Goal: Check status: Check status

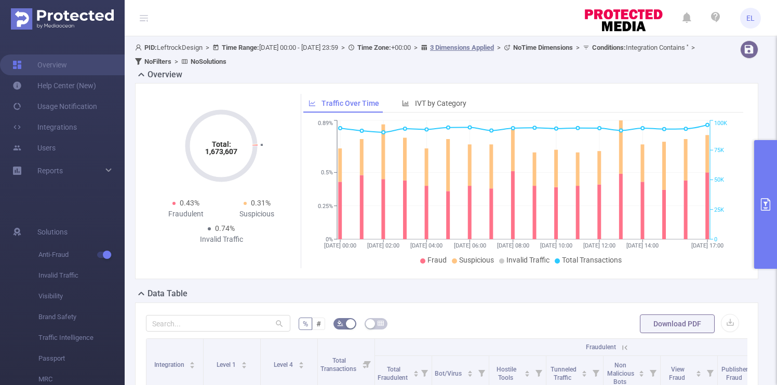
click at [762, 202] on icon "primary" at bounding box center [765, 204] width 12 height 12
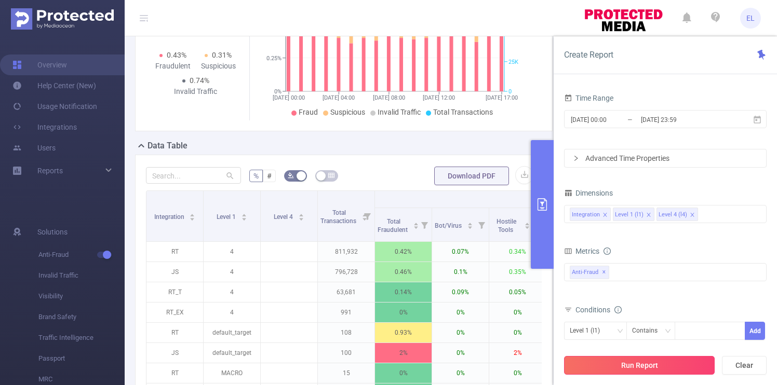
click at [638, 361] on button "Run Report" at bounding box center [639, 365] width 151 height 19
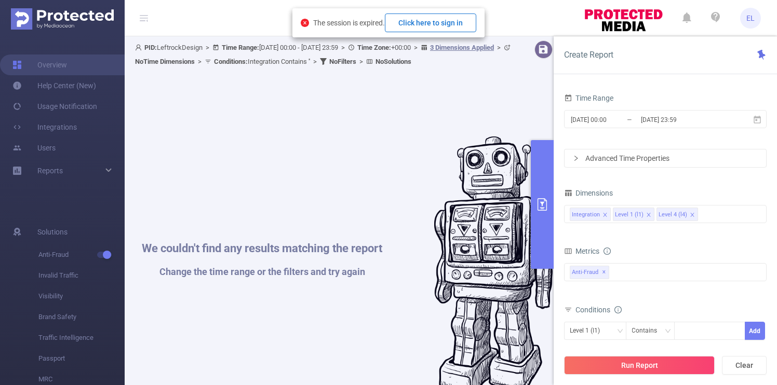
click at [443, 25] on button "Click here to sign in" at bounding box center [430, 23] width 91 height 19
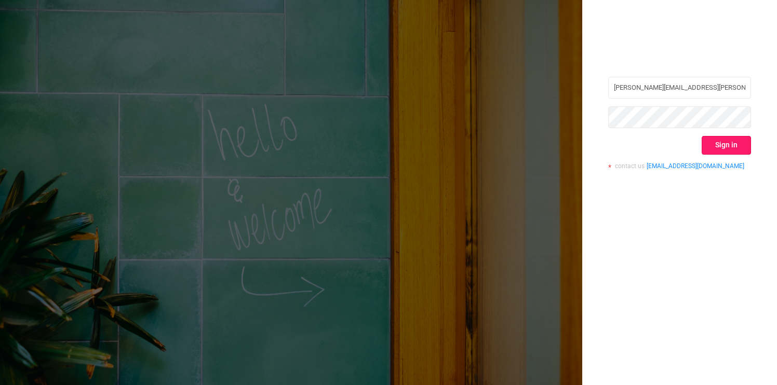
click at [738, 140] on button "Sign in" at bounding box center [726, 145] width 49 height 19
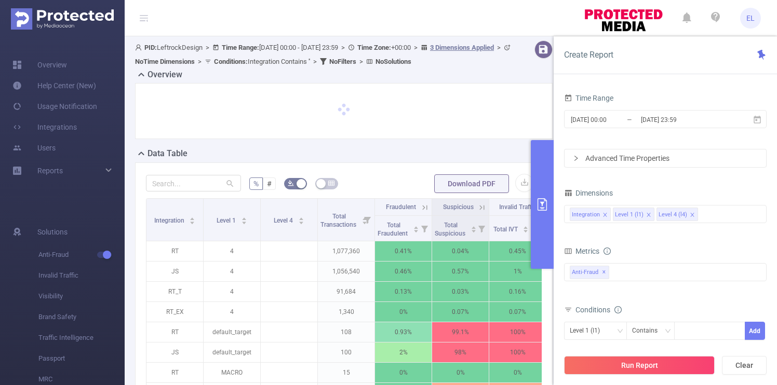
click at [548, 223] on button "primary" at bounding box center [542, 204] width 23 height 129
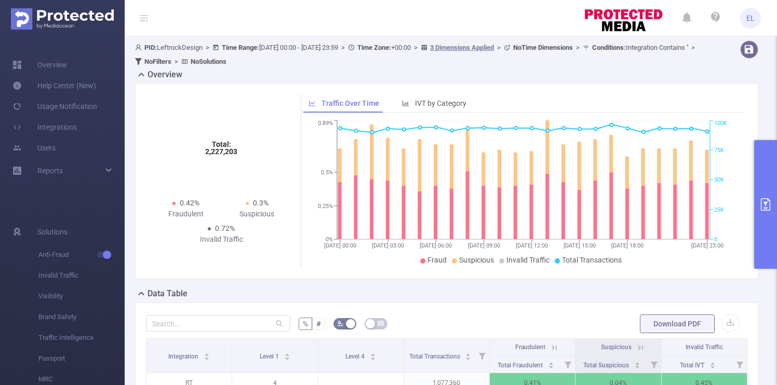
scroll to position [1, 0]
click at [770, 204] on icon "primary" at bounding box center [765, 204] width 9 height 12
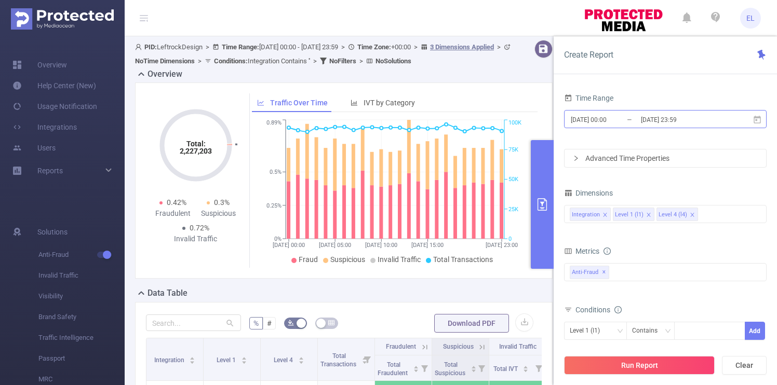
click at [646, 120] on input "[DATE] 23:59" at bounding box center [682, 120] width 84 height 14
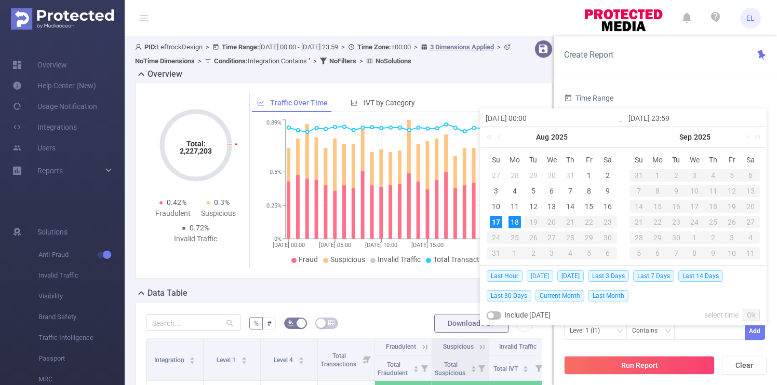
click at [541, 273] on span "Today" at bounding box center [540, 276] width 26 height 11
type input "2025-08-17 00:00"
type input "2025-08-17 23:59"
click at [541, 273] on div "2025-08-16 00:00 Aug 2025 Su Mo Tu We Th Fr Sa 27 28 29 30 31 1 2 3 4 5 6 7 8 9…" at bounding box center [623, 217] width 287 height 217
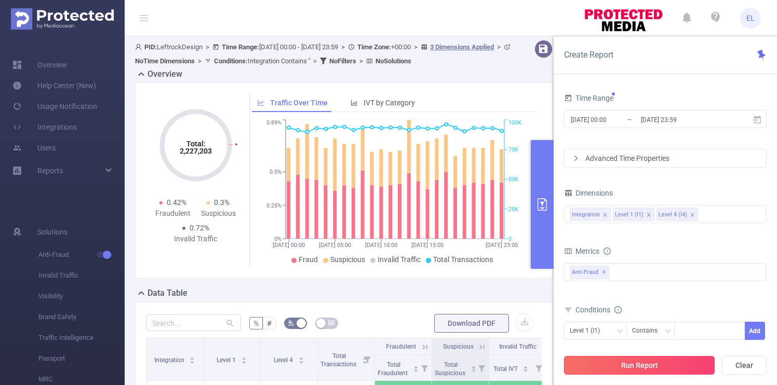
click at [625, 365] on button "Run Report" at bounding box center [639, 365] width 151 height 19
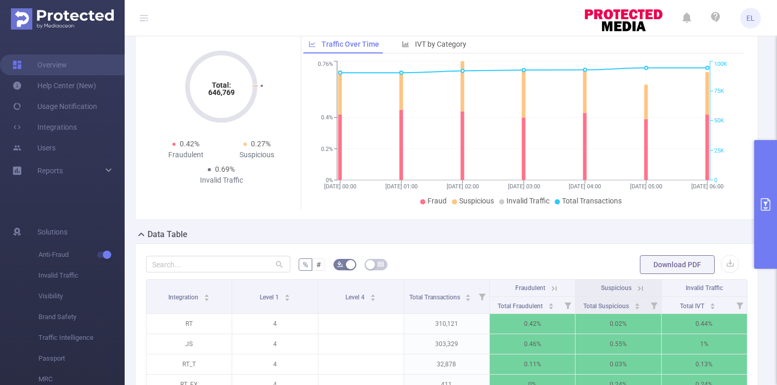
scroll to position [98, 0]
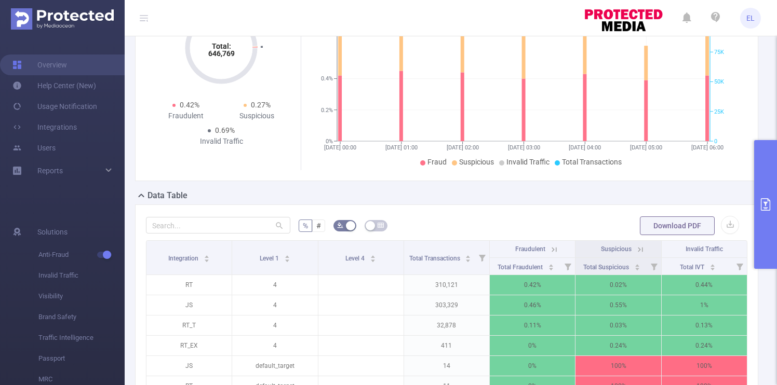
click at [646, 248] on th "Suspicious" at bounding box center [618, 249] width 86 height 17
click at [639, 248] on icon at bounding box center [640, 249] width 9 height 9
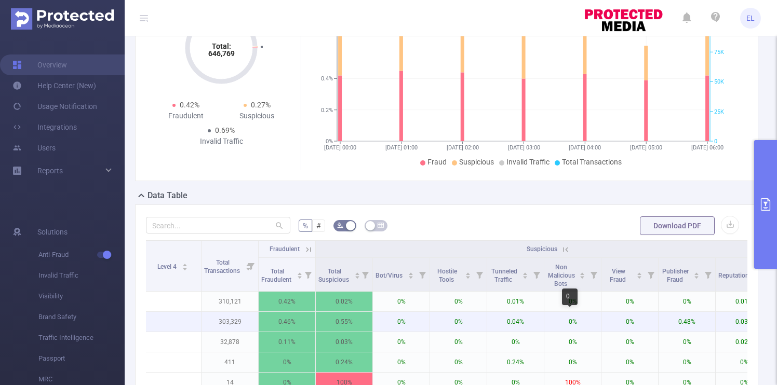
scroll to position [0, 107]
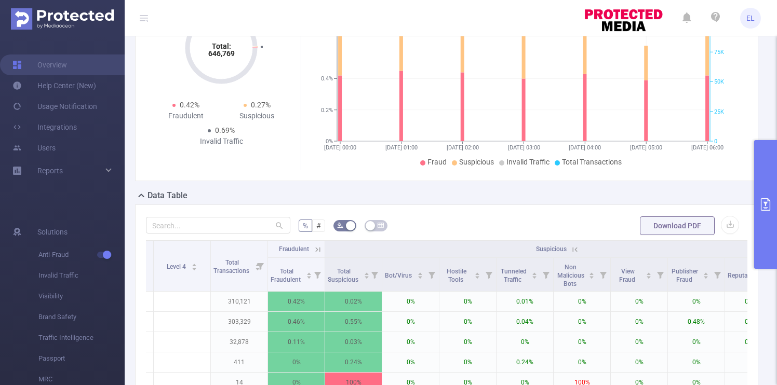
click at [319, 254] on th "Fraudulent" at bounding box center [296, 249] width 57 height 17
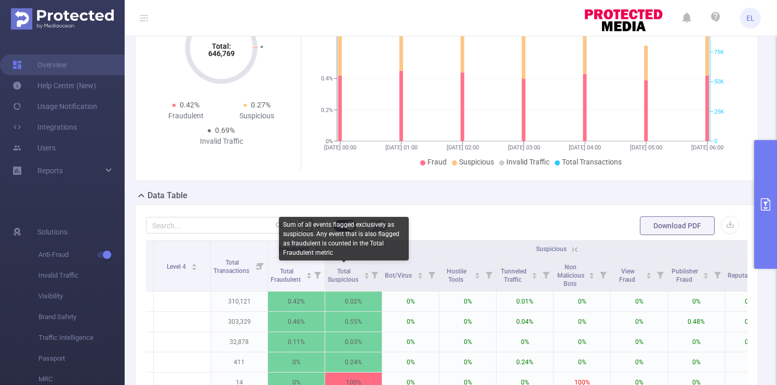
click at [321, 248] on div "Sum of all events flagged exclusively as suspicious. Any event that is also fla…" at bounding box center [344, 239] width 130 height 44
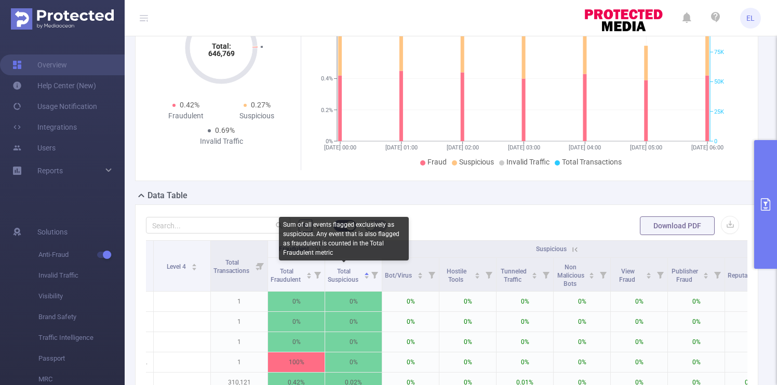
click at [307, 247] on div "Sum of all events flagged exclusively as suspicious. Any event that is also fla…" at bounding box center [344, 239] width 130 height 44
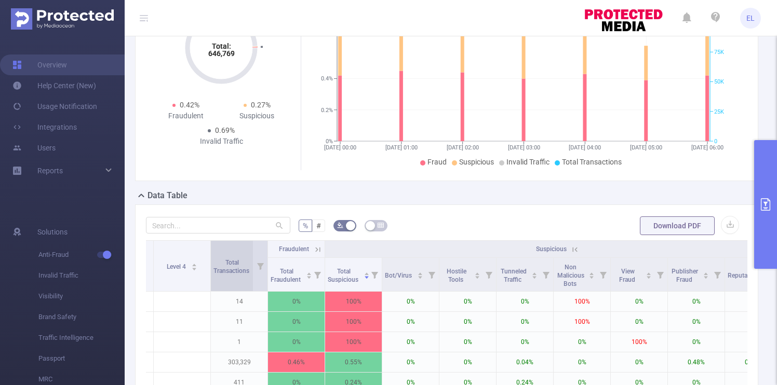
click at [233, 257] on div "Total Transactions" at bounding box center [236, 266] width 47 height 19
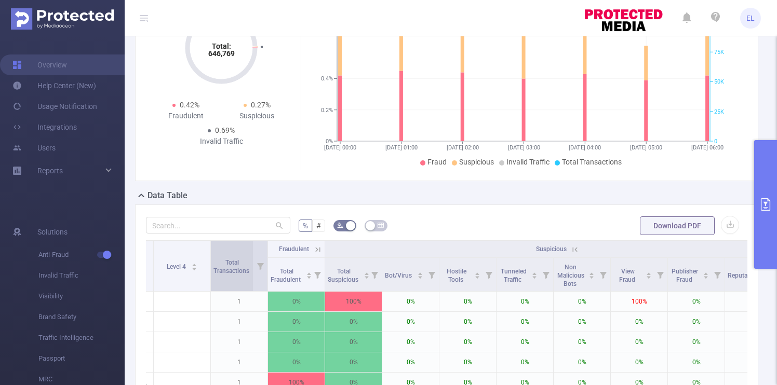
click at [233, 257] on div "Total Transactions" at bounding box center [236, 266] width 47 height 19
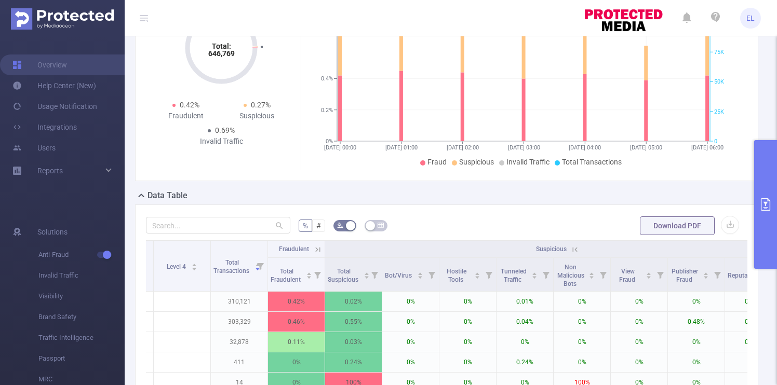
click at [320, 248] on icon at bounding box center [318, 249] width 5 height 5
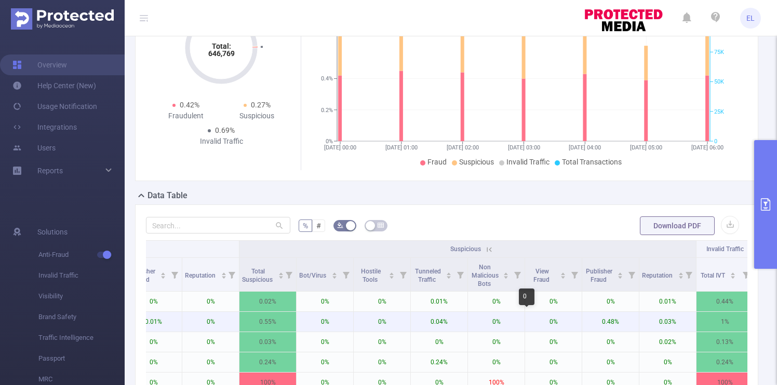
scroll to position [0, 601]
